Goal: Use online tool/utility: Utilize a website feature to perform a specific function

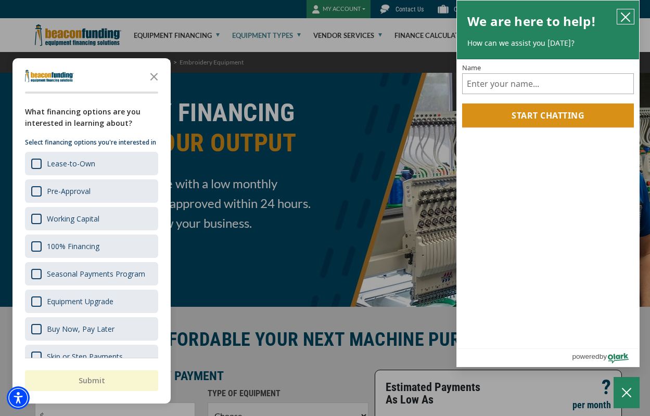
click at [623, 16] on icon "close chatbox" at bounding box center [625, 17] width 10 height 10
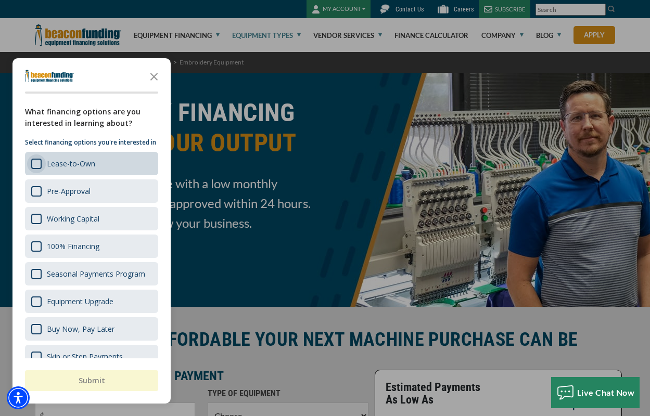
click at [37, 169] on div "Survey" at bounding box center [36, 164] width 10 height 10
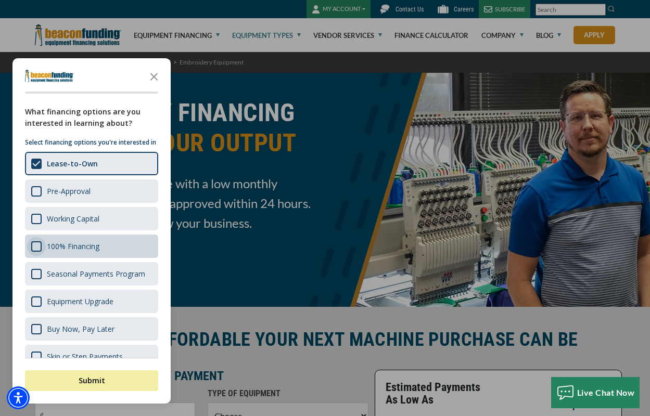
click at [37, 252] on div "Survey" at bounding box center [36, 246] width 10 height 10
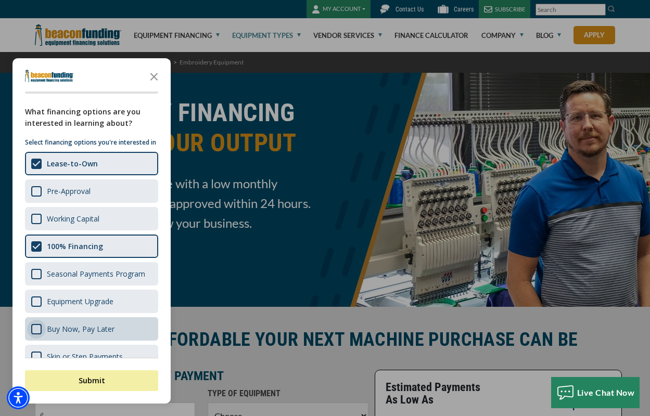
click at [38, 335] on div "Survey" at bounding box center [36, 329] width 10 height 10
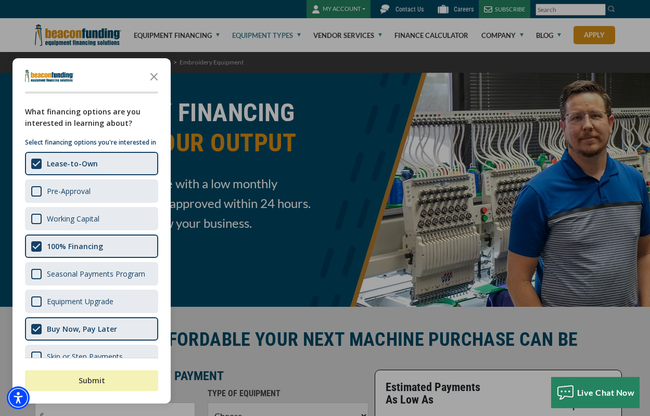
click at [86, 381] on button "Submit" at bounding box center [91, 380] width 133 height 21
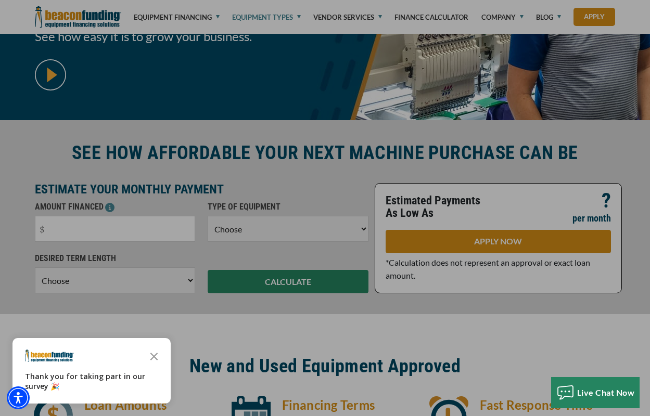
scroll to position [208, 0]
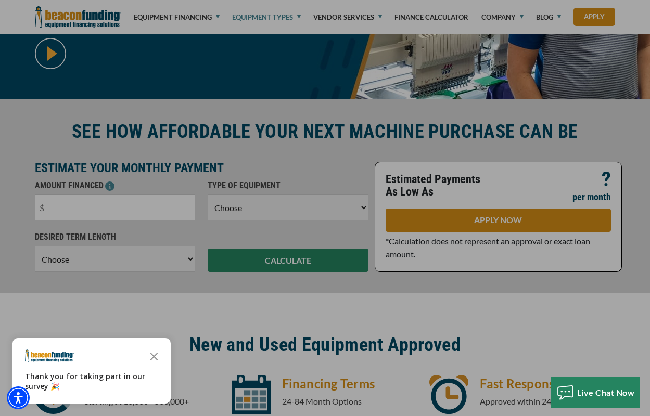
click at [147, 198] on div "button" at bounding box center [325, 208] width 650 height 416
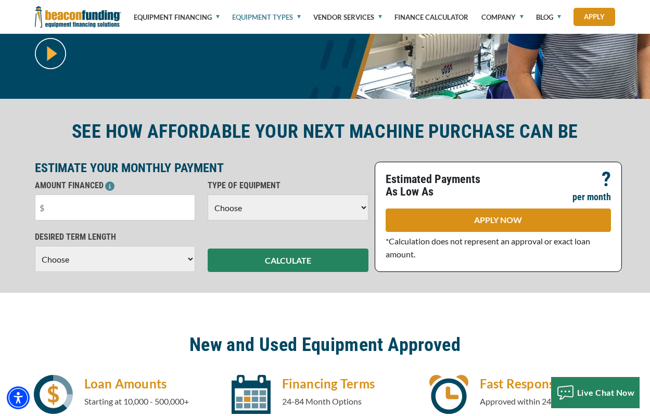
click at [257, 212] on select "Choose Backhoe Boom/Bucket Truck Chipper Commercial Mower Crane DTG/DTF Printin…" at bounding box center [288, 208] width 161 height 26
select select "1"
click at [208, 195] on select "Choose Backhoe Boom/Bucket Truck Chipper Commercial Mower Crane DTG/DTF Printin…" at bounding box center [288, 208] width 161 height 26
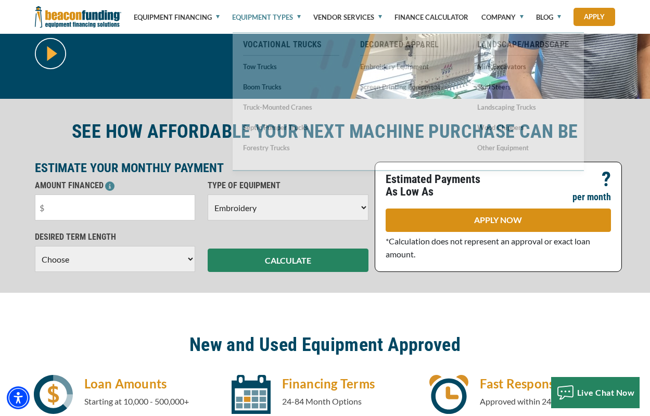
click at [158, 262] on select "Choose 36 Months 48 Months 60 Months" at bounding box center [115, 259] width 161 height 26
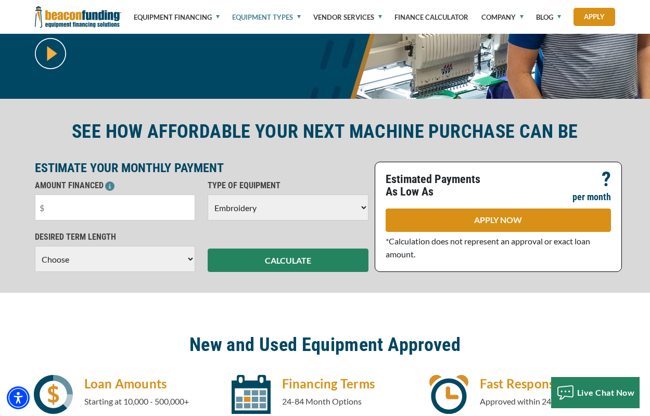
select select "60"
click at [35, 257] on select "Choose 36 Months 48 Months 60 Months" at bounding box center [115, 259] width 161 height 26
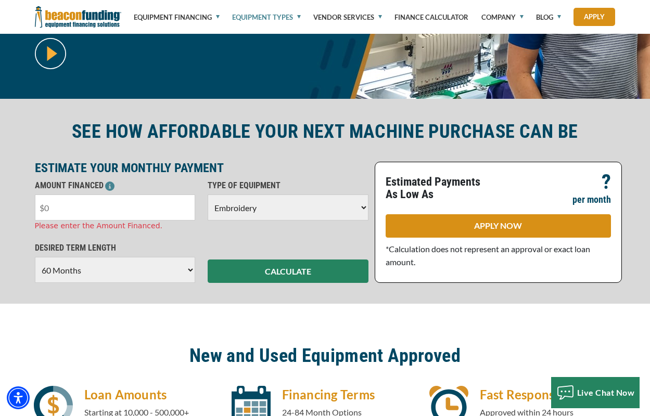
click at [111, 207] on input "text" at bounding box center [115, 208] width 161 height 26
type input "$8,000"
click at [276, 259] on div "CALCULATE" at bounding box center [287, 262] width 173 height 41
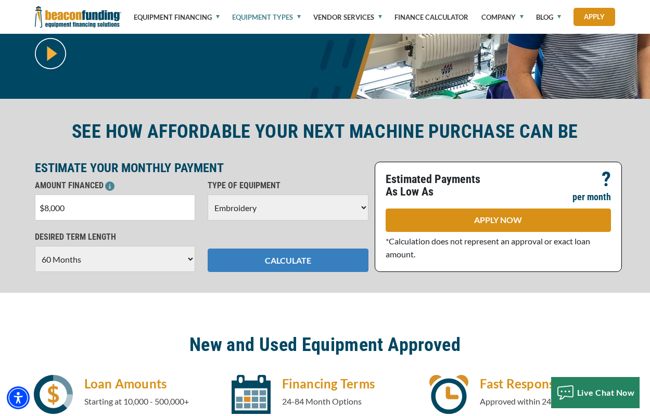
click at [304, 262] on button "CALCULATE" at bounding box center [288, 260] width 161 height 23
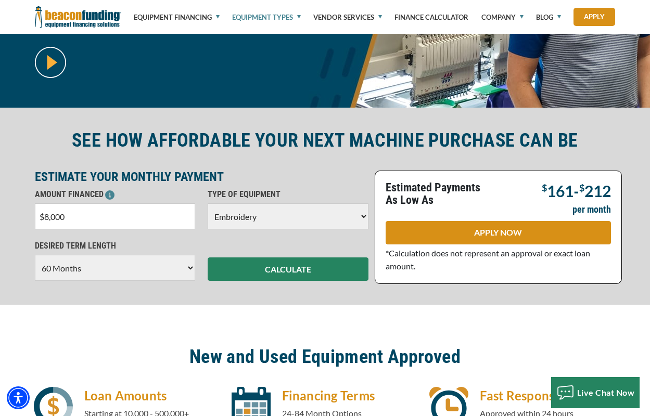
scroll to position [104, 0]
